Goal: Browse casually

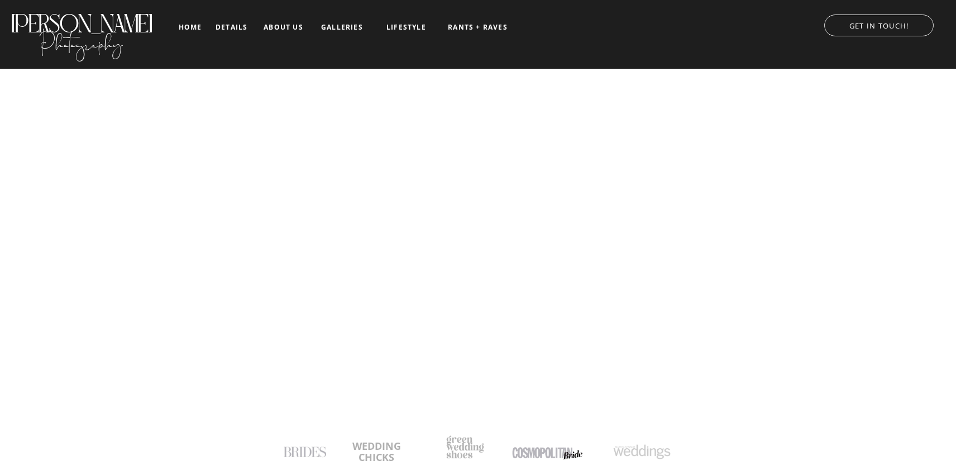
click at [342, 27] on nav "galleries" at bounding box center [342, 27] width 46 height 8
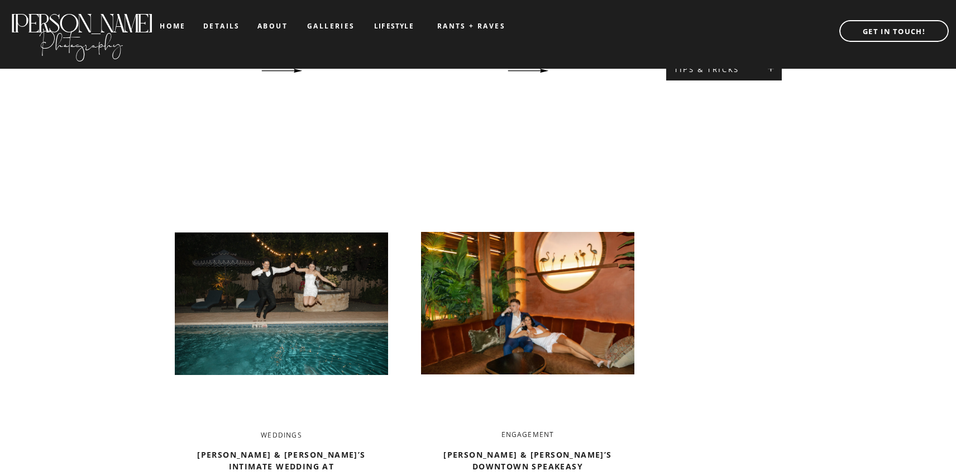
scroll to position [930, 0]
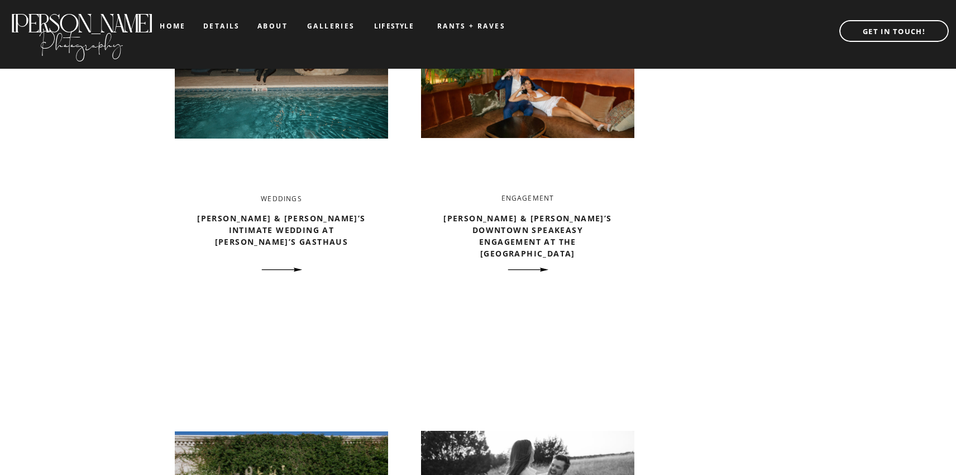
click at [301, 223] on h2 "Bella & Cristian’s Intimate Wedding at Sophie’s Gasthaus" at bounding box center [281, 233] width 175 height 42
click at [297, 217] on link "Bella & Cristian’s Intimate Wedding at Sophie’s Gasthaus" at bounding box center [281, 230] width 168 height 34
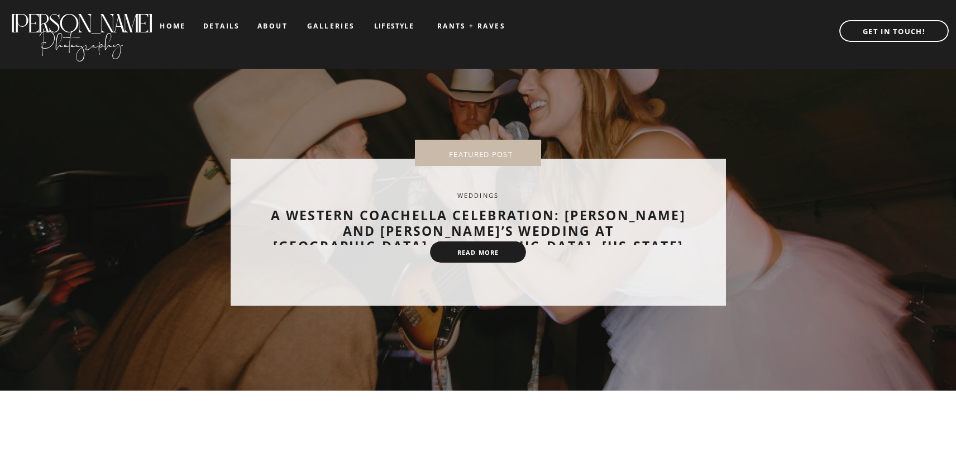
scroll to position [0, 0]
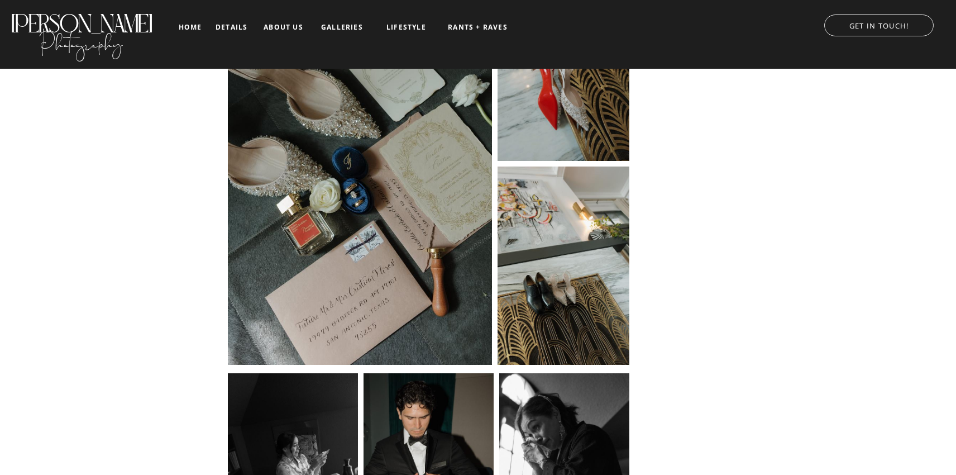
scroll to position [926, 0]
